Goal: Find specific page/section: Locate a particular part of the current website

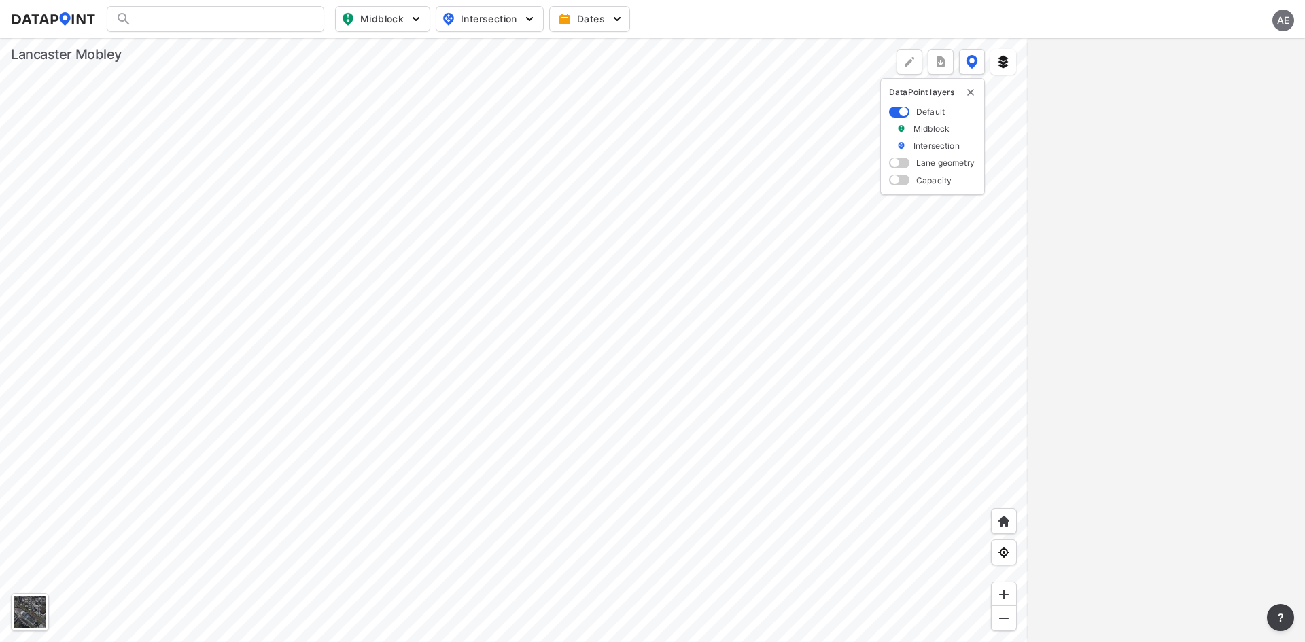
click at [251, 17] on div at bounding box center [215, 19] width 217 height 26
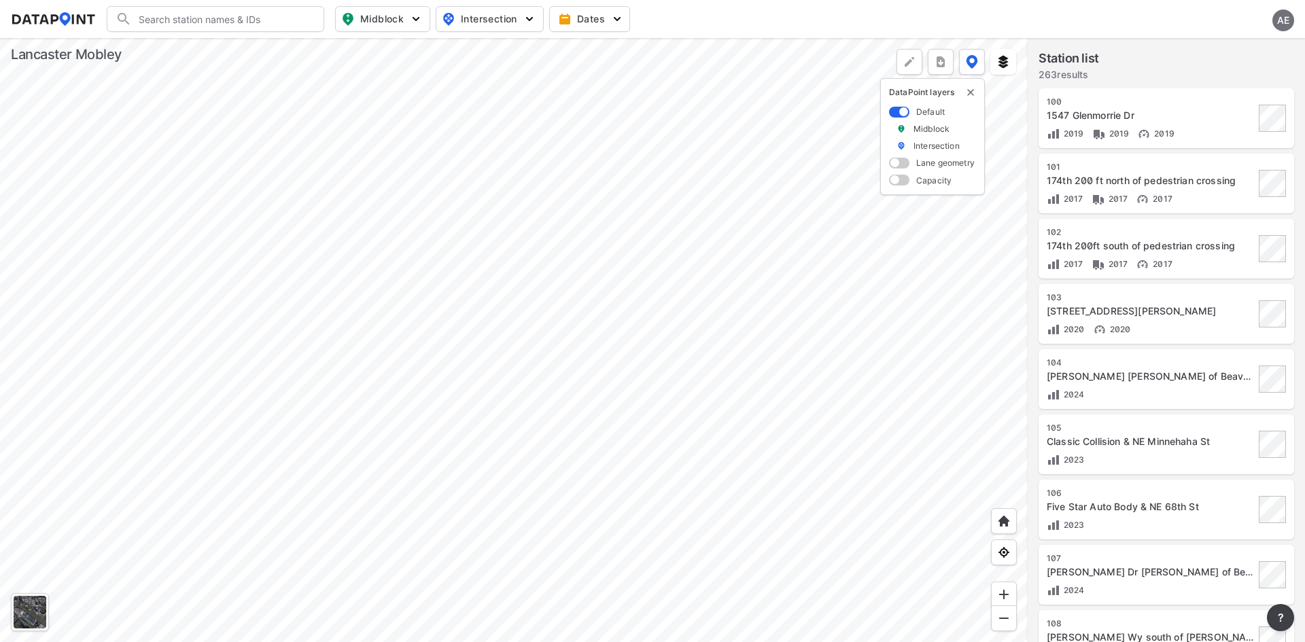
click at [186, 18] on input "Search" at bounding box center [223, 19] width 183 height 22
paste input "16th St & Marine Dr"
click at [186, 18] on input "16th St & Marine Dr" at bounding box center [213, 19] width 162 height 22
click at [247, 38] on li "(125) 16th St & Marine Dr" at bounding box center [215, 47] width 217 height 24
type input "(125) 16th St & Marine Dr"
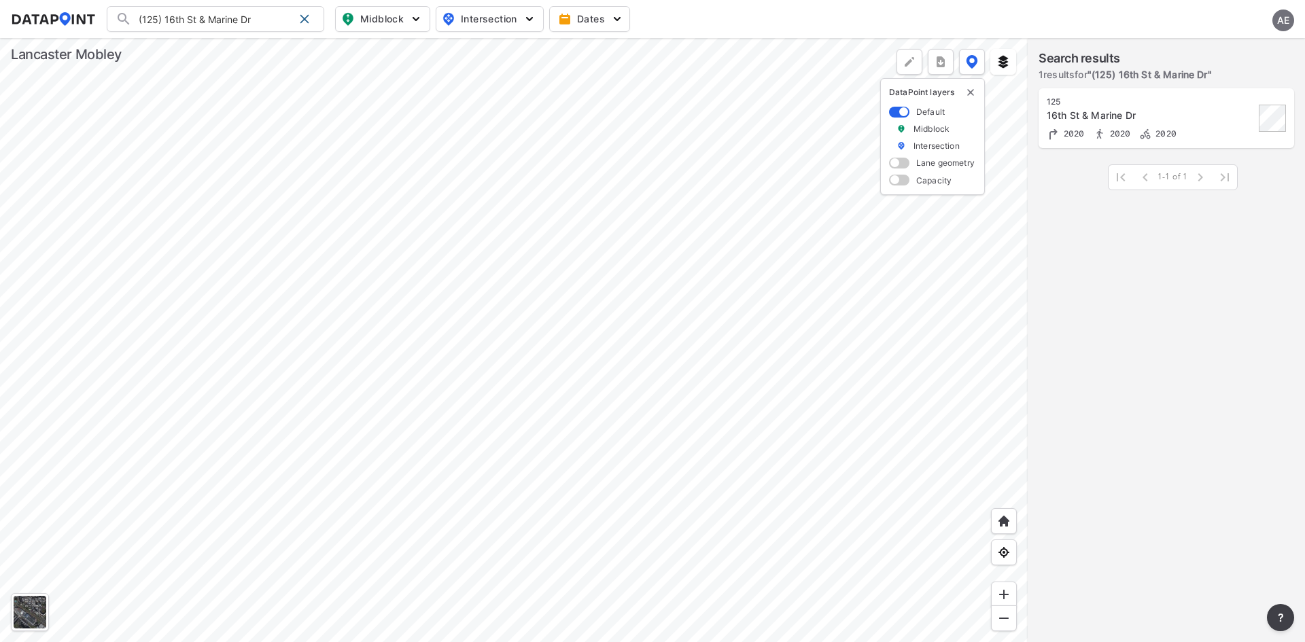
click at [1198, 105] on div "125" at bounding box center [1150, 101] width 208 height 11
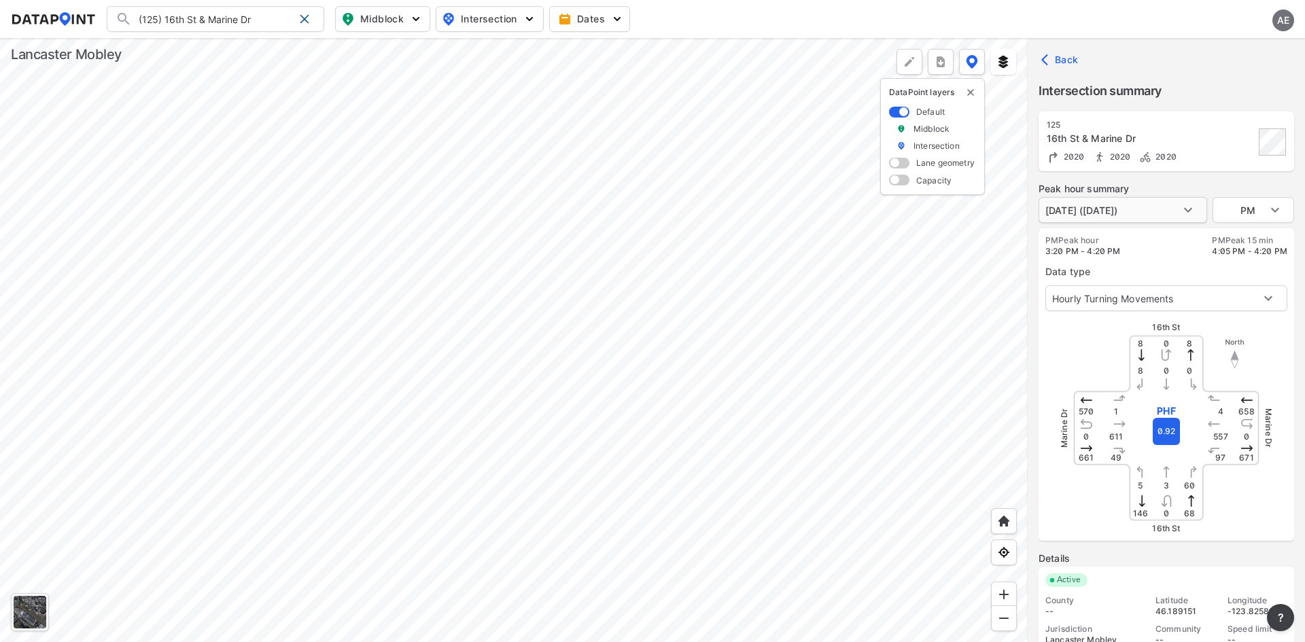
click at [1153, 209] on body "(125) 16th St & Marine Dr (125) 16th St & Marine Dr Search No results There wer…" at bounding box center [652, 321] width 1305 height 642
drag, startPoint x: 1175, startPoint y: 247, endPoint x: 1259, endPoint y: 229, distance: 86.1
click at [1176, 247] on div at bounding box center [652, 321] width 1305 height 642
click at [1289, 215] on body "(125) 16th St & Marine Dr (125) 16th St & Marine Dr Search No results There wer…" at bounding box center [652, 321] width 1305 height 642
click at [1256, 156] on li "AM" at bounding box center [1253, 158] width 82 height 26
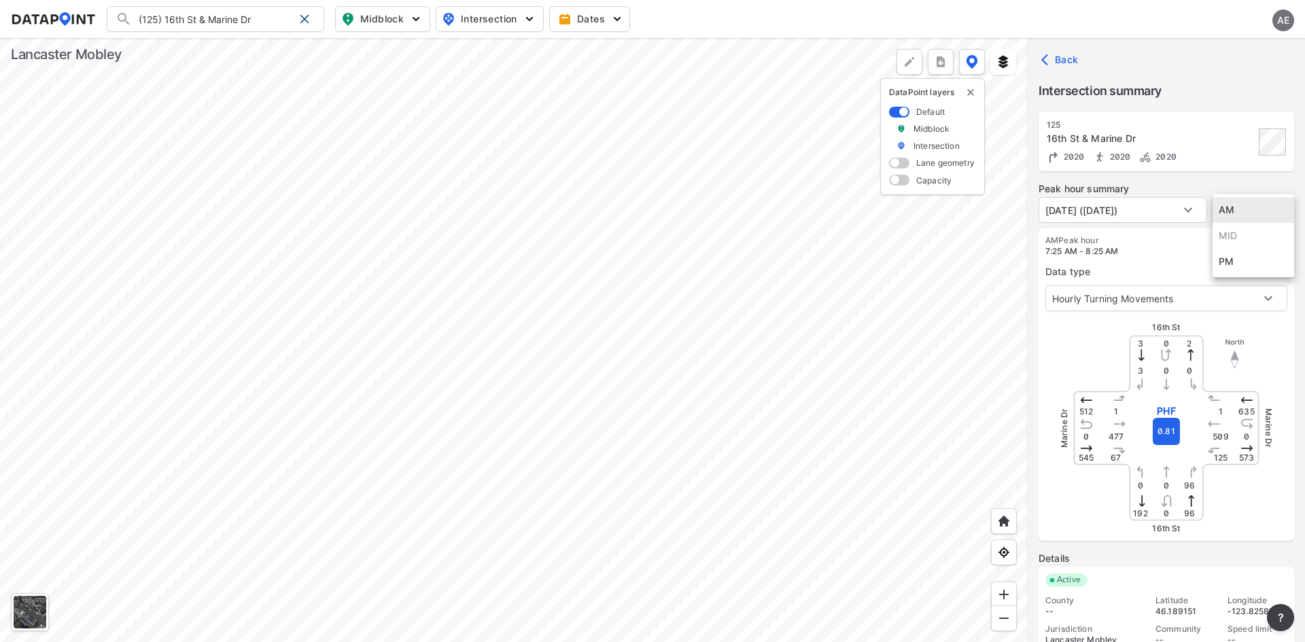
click at [1258, 211] on body "(125) 16th St & Marine Dr (125) 16th St & Marine Dr Search No results There wer…" at bounding box center [652, 321] width 1305 height 642
click at [1256, 258] on li "PM" at bounding box center [1253, 262] width 82 height 26
type input "PM"
